Goal: Task Accomplishment & Management: Manage account settings

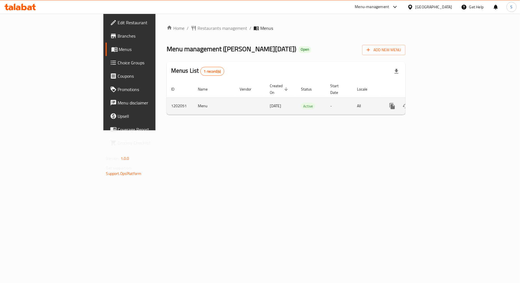
click at [439, 101] on link "enhanced table" at bounding box center [431, 105] width 13 height 13
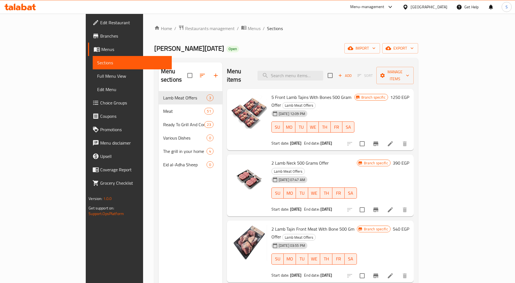
click at [322, 78] on div "Menu items Add Sort Manage items" at bounding box center [320, 75] width 187 height 26
click at [322, 72] on input "search" at bounding box center [291, 76] width 66 height 10
paste input "طبق رقبة ضاني ٥٠٠جرام"
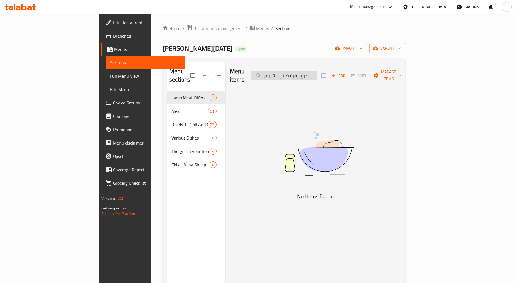
click at [310, 72] on input "طبق رقبة ضاني ٥٠٠جرام" at bounding box center [284, 76] width 66 height 10
click at [317, 71] on input "طبق رقبة ضاني ٥٠٠جرام" at bounding box center [284, 76] width 66 height 10
click at [308, 80] on div "Menu items طبق رقبة ضاني ٥٠٠جرام Add Sort Manage items" at bounding box center [315, 75] width 171 height 26
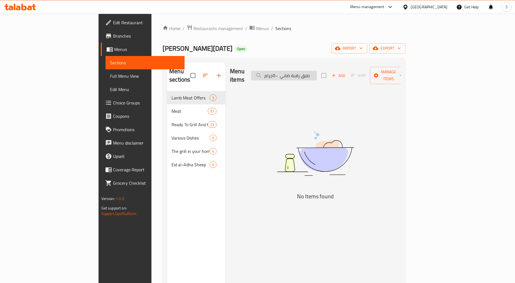
drag, startPoint x: 314, startPoint y: 73, endPoint x: 296, endPoint y: 71, distance: 17.6
click at [296, 71] on input "طبق رقبة ضاني ٥٠٠جرام" at bounding box center [284, 76] width 66 height 10
type input "طبق رقبة ضان"
click at [194, 26] on span "Restaurants management" at bounding box center [219, 28] width 50 height 7
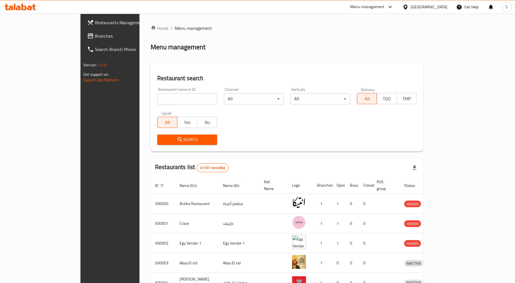
click at [411, 6] on div at bounding box center [407, 7] width 8 height 6
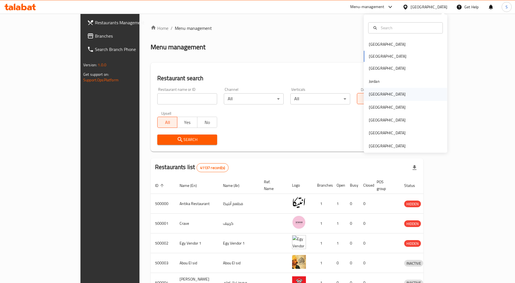
click at [382, 92] on div "[GEOGRAPHIC_DATA]" at bounding box center [406, 94] width 84 height 13
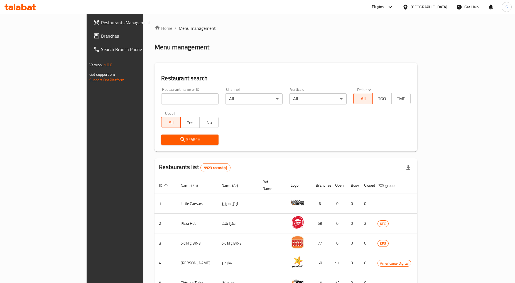
click at [161, 100] on input "search" at bounding box center [189, 98] width 57 height 11
paste input "664822"
type input "664822"
click button "Search" at bounding box center [189, 140] width 57 height 10
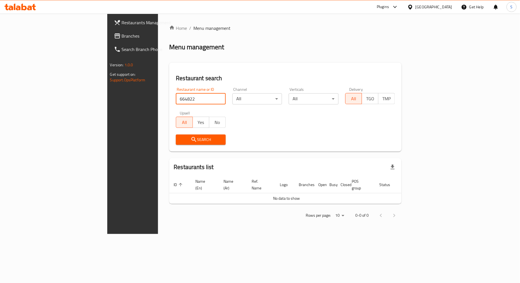
click at [122, 37] on span "Branches" at bounding box center [156, 36] width 68 height 7
